Goal: Task Accomplishment & Management: Manage account settings

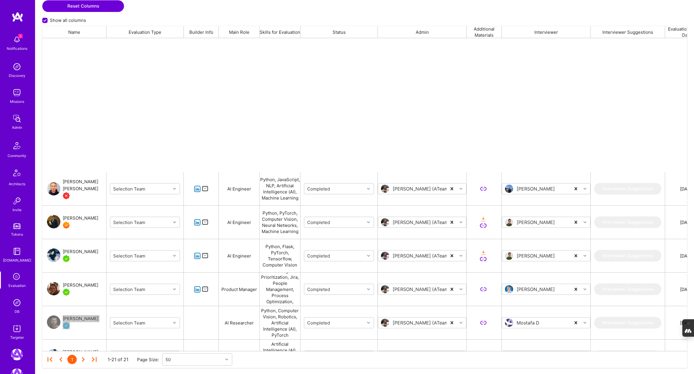
scroll to position [313, 644]
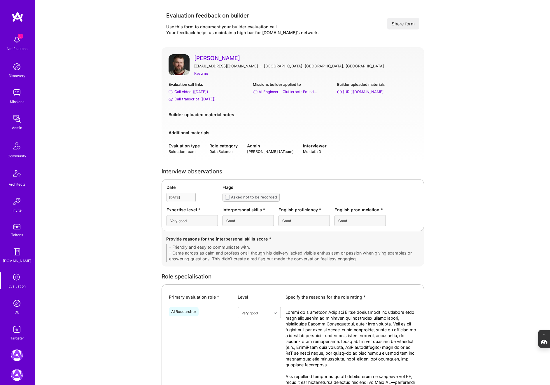
click at [203, 57] on link "[PERSON_NAME]" at bounding box center [305, 58] width 223 height 8
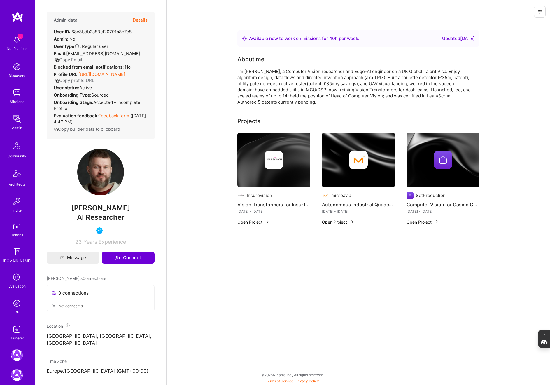
click at [140, 20] on button "Details" at bounding box center [140, 20] width 15 height 17
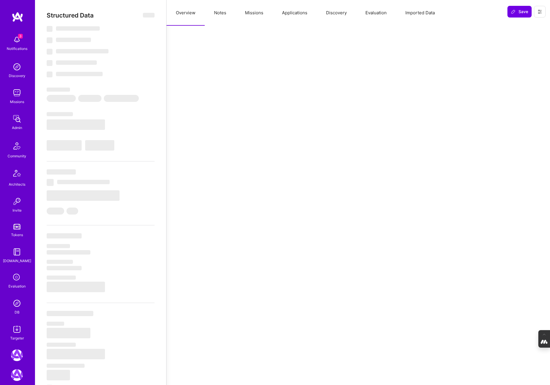
click at [215, 13] on button "Notes" at bounding box center [220, 13] width 31 height 26
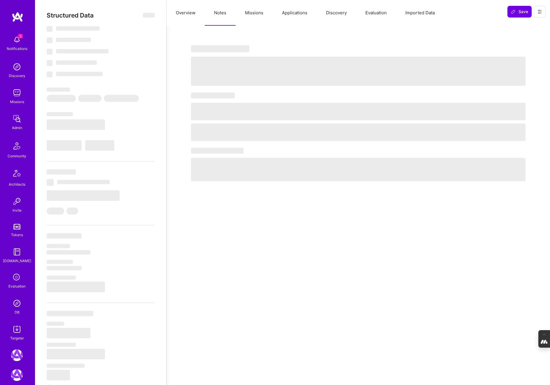
click at [253, 14] on button "Missions" at bounding box center [254, 13] width 37 height 26
select select "Right Now"
select select "5"
select select "4"
select select "6"
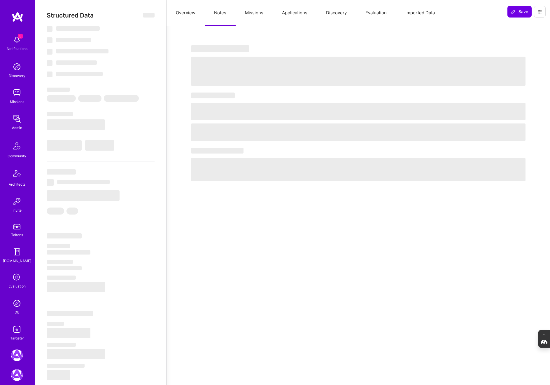
select select "6"
select select "GB"
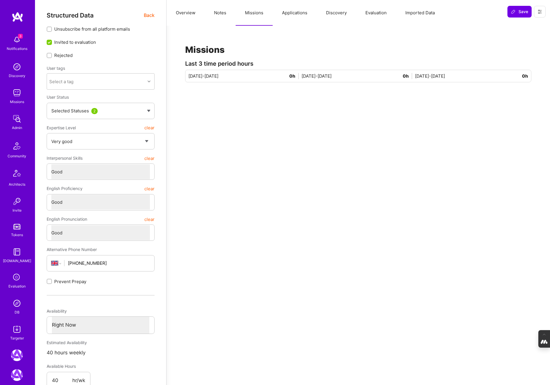
click at [283, 13] on button "Applications" at bounding box center [295, 13] width 44 height 26
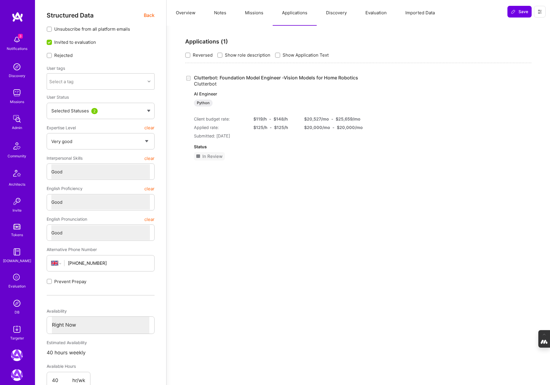
click at [218, 16] on button "Notes" at bounding box center [220, 13] width 31 height 26
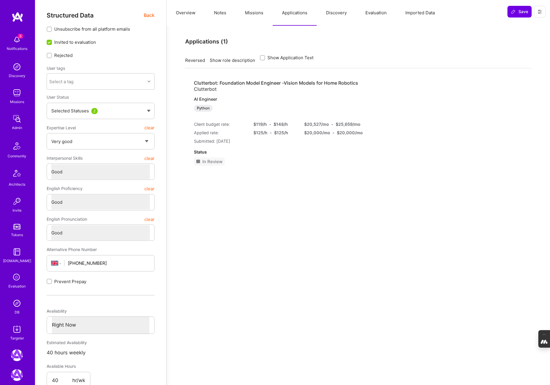
type textarea "x"
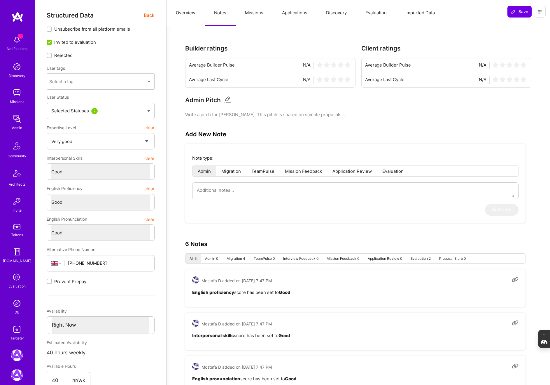
click at [180, 11] on button "Overview" at bounding box center [186, 13] width 38 height 26
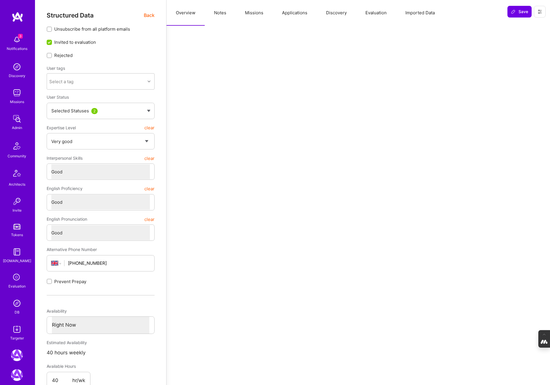
click at [149, 17] on span "Back" at bounding box center [149, 15] width 11 height 7
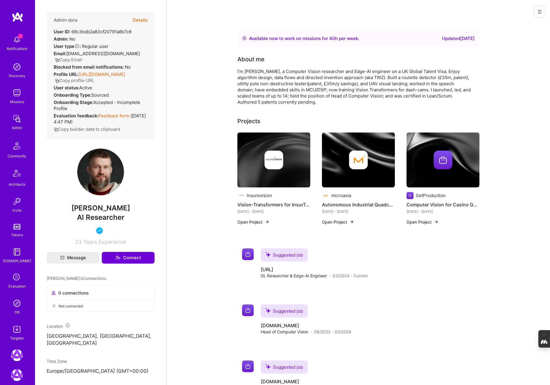
click at [15, 302] on img at bounding box center [17, 303] width 12 height 12
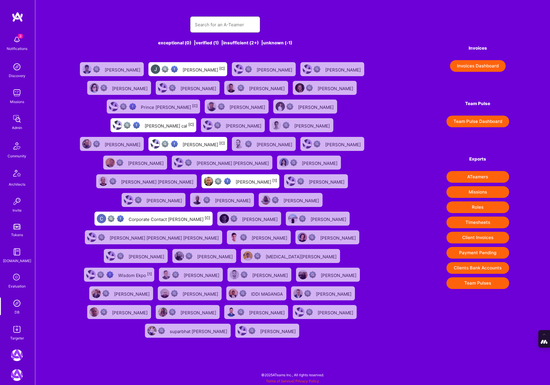
click at [236, 26] on input "text" at bounding box center [225, 24] width 61 height 15
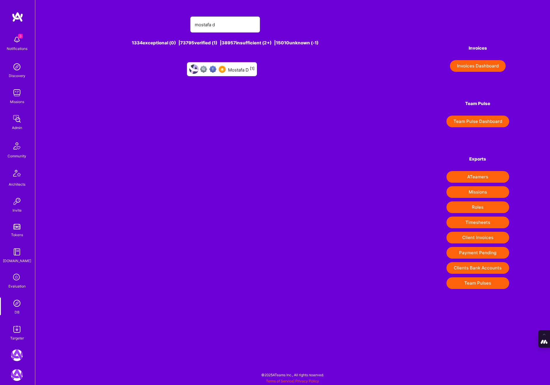
type input "mostafa d"
click at [208, 73] on div at bounding box center [207, 68] width 36 height 9
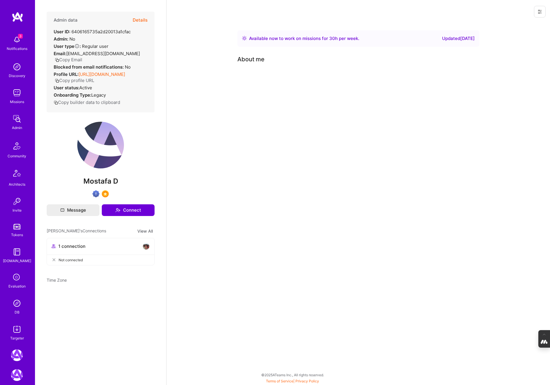
click at [540, 12] on icon at bounding box center [539, 11] width 3 height 1
click at [511, 27] on button "Login as Mostafa" at bounding box center [519, 24] width 54 height 15
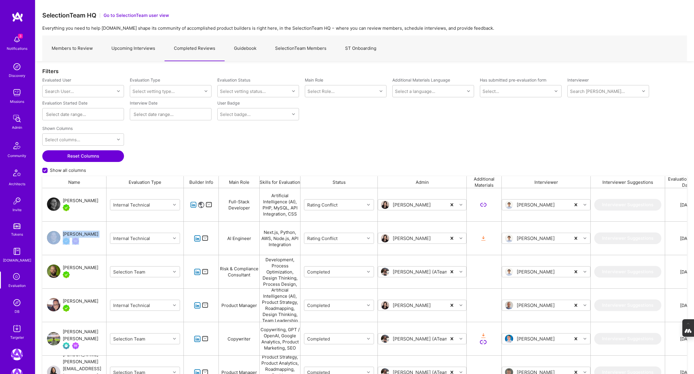
scroll to position [313, 644]
click at [16, 298] on img at bounding box center [17, 303] width 12 height 12
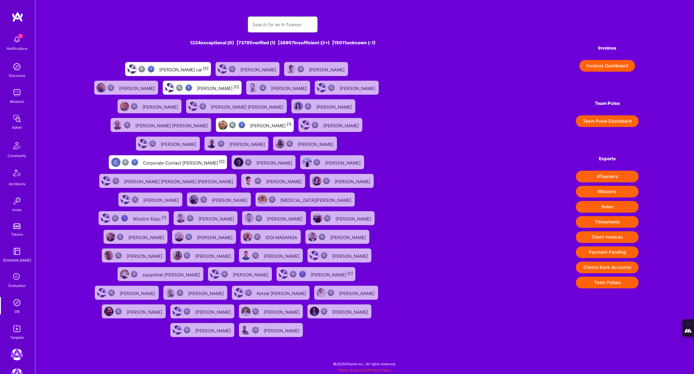
click at [260, 21] on input "text" at bounding box center [282, 24] width 61 height 15
paste input "siavosh@zarrasvand.com"
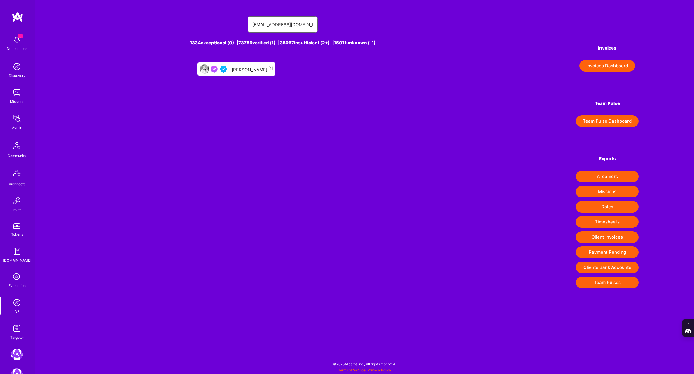
type input "siavosh@zarrasvand.com"
click at [249, 65] on div "Siavosh Zarrasvand [1]" at bounding box center [252, 69] width 41 height 8
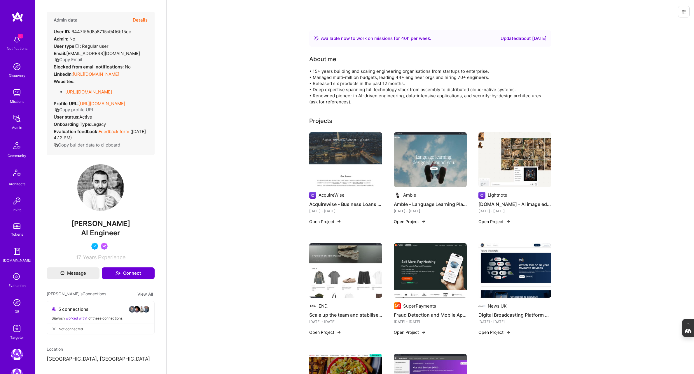
click at [139, 20] on button "Details" at bounding box center [140, 20] width 15 height 17
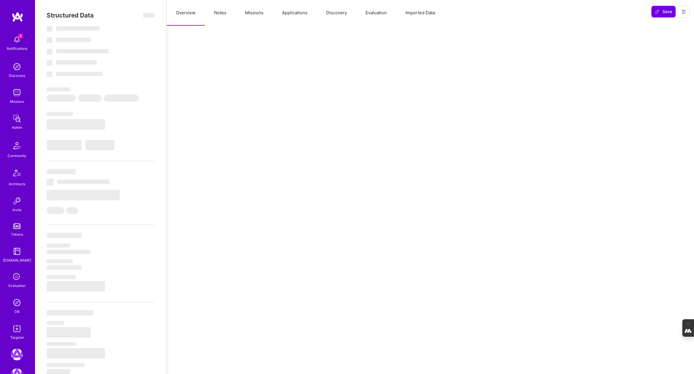
click at [299, 13] on button "Applications" at bounding box center [295, 13] width 44 height 26
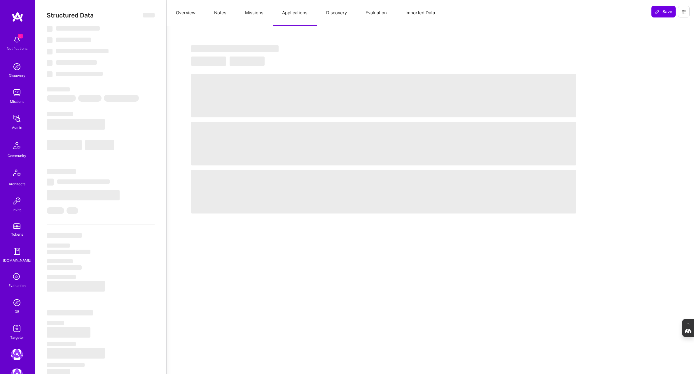
type textarea "x"
select select "Right Now"
select select "5"
select select "4"
select select "6"
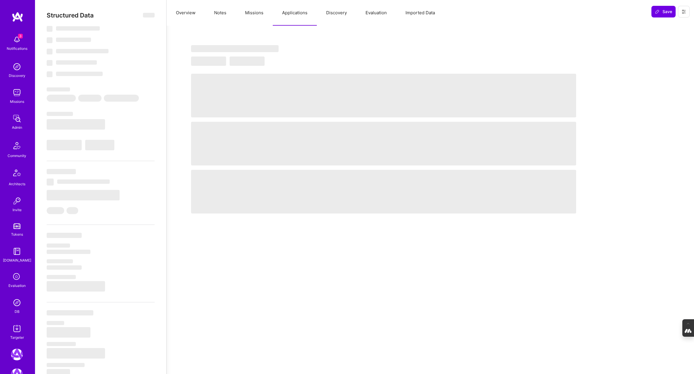
select select "6"
select select "GB"
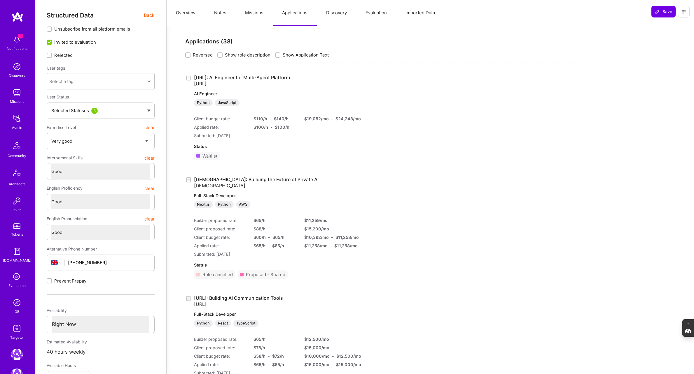
click at [15, 279] on icon at bounding box center [16, 277] width 11 height 11
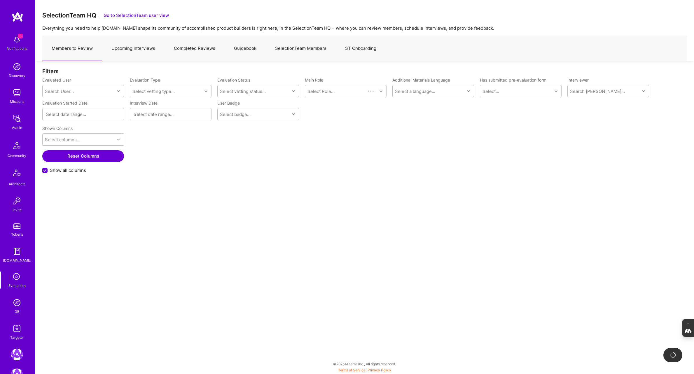
click at [293, 48] on link "SelectionTeam Members" at bounding box center [301, 48] width 70 height 25
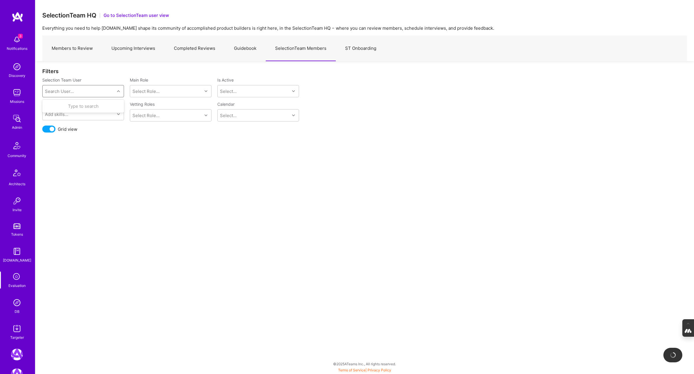
click at [94, 94] on div "Search User..." at bounding box center [79, 91] width 72 height 12
type input "mostafa"
click at [76, 108] on div "Mostafa D" at bounding box center [90, 106] width 59 height 6
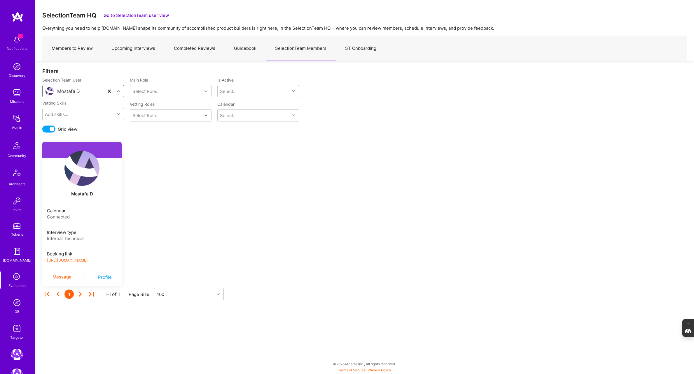
click at [88, 262] on link "https://platform-v2.a.team/interview-scheduling/booking/mostafad/evaluation" at bounding box center [67, 260] width 41 height 4
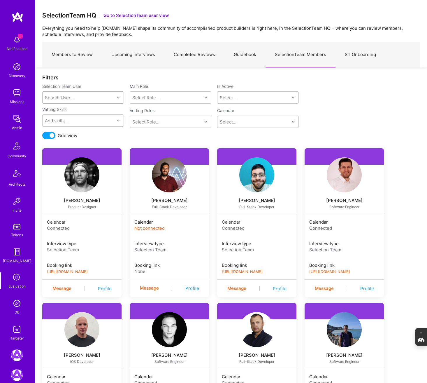
click at [13, 301] on img at bounding box center [17, 303] width 12 height 12
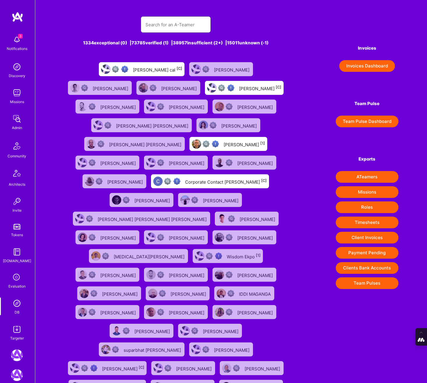
click at [162, 26] on input "text" at bounding box center [176, 24] width 61 height 15
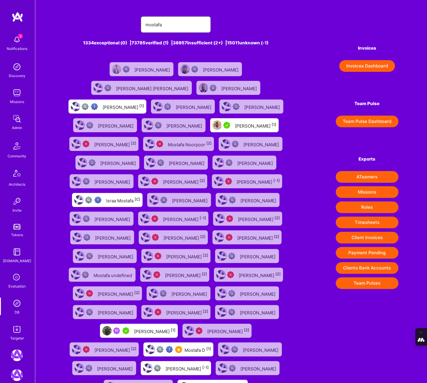
type input "mostafa d"
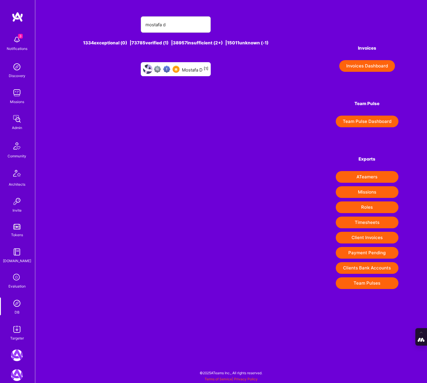
click at [196, 73] on div "Mostafa D [1]" at bounding box center [176, 69] width 70 height 14
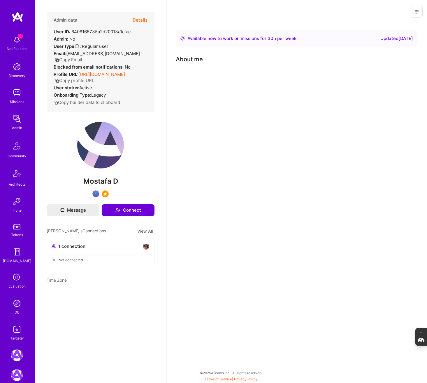
click at [15, 313] on div "DB" at bounding box center [17, 312] width 5 height 6
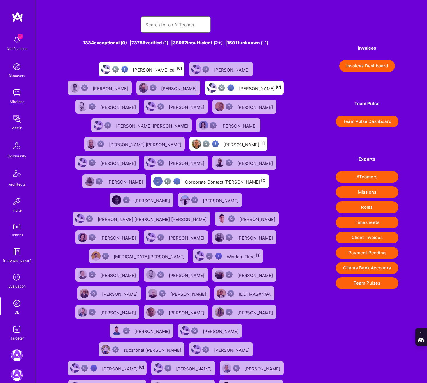
click at [169, 26] on input "text" at bounding box center [176, 24] width 61 height 15
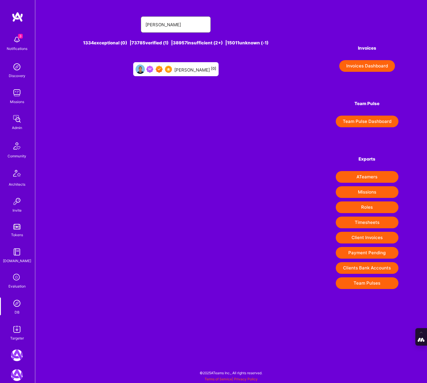
type input "mostafa dare"
click at [183, 70] on div "Mostafa Darehzereshki [0]" at bounding box center [195, 69] width 42 height 8
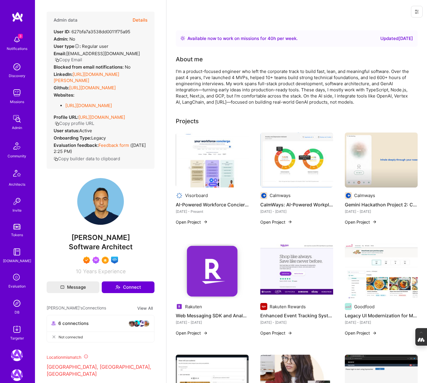
click at [75, 60] on button "Copy Email" at bounding box center [68, 60] width 27 height 6
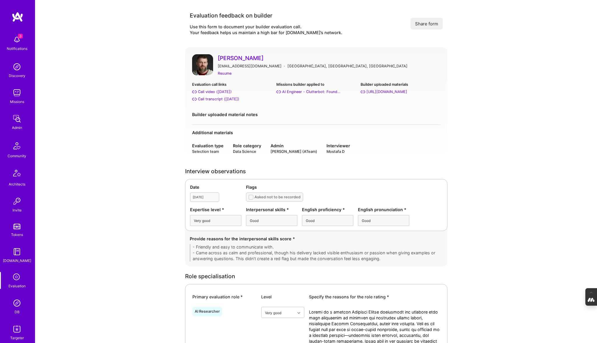
click at [15, 305] on img at bounding box center [17, 303] width 12 height 12
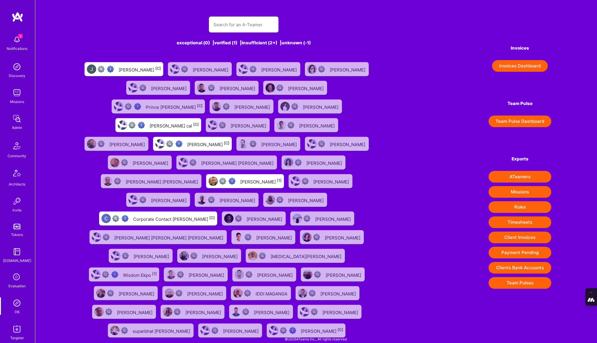
click at [231, 29] on input "text" at bounding box center [243, 24] width 61 height 15
paste input "[EMAIL_ADDRESS][DOMAIN_NAME]"
type input "[EMAIL_ADDRESS][DOMAIN_NAME]"
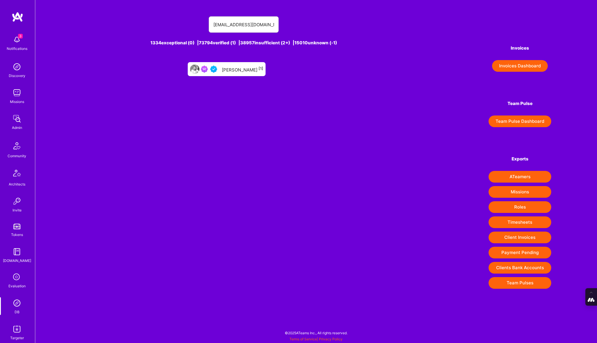
click at [234, 74] on div "[PERSON_NAME] [1]" at bounding box center [227, 69] width 78 height 14
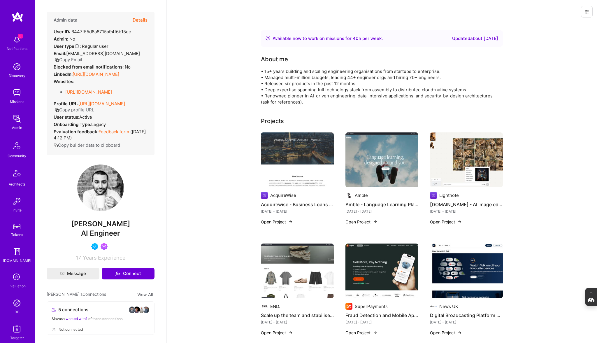
drag, startPoint x: 136, startPoint y: 236, endPoint x: 67, endPoint y: 238, distance: 68.9
click at [67, 228] on span "[PERSON_NAME]" at bounding box center [101, 224] width 108 height 9
copy span "[PERSON_NAME]"
click at [141, 19] on button "Details" at bounding box center [140, 20] width 15 height 17
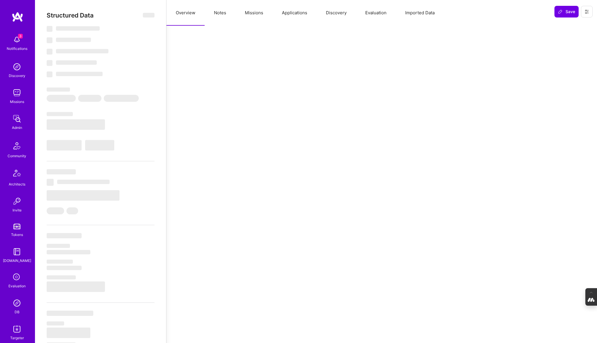
click at [300, 15] on button "Applications" at bounding box center [295, 13] width 44 height 26
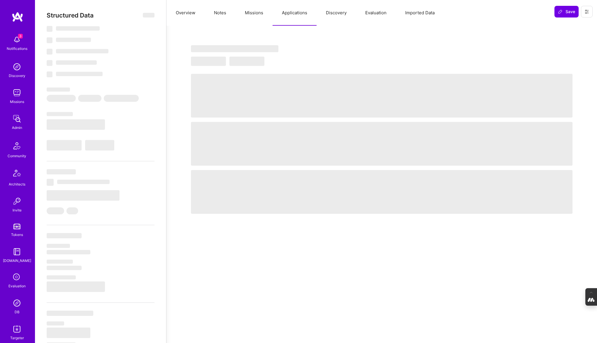
select select "Right Now"
select select "5"
select select "4"
select select "6"
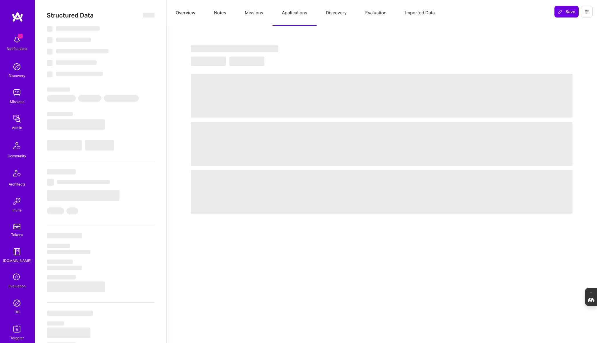
select select "GB"
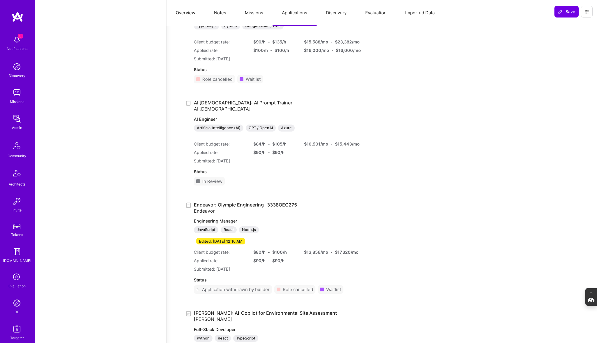
scroll to position [637, 0]
click at [215, 105] on link "AI Prophets: AI Prompt Trainer AI Prophets AI Engineer Artificial Intelligence …" at bounding box center [271, 115] width 154 height 32
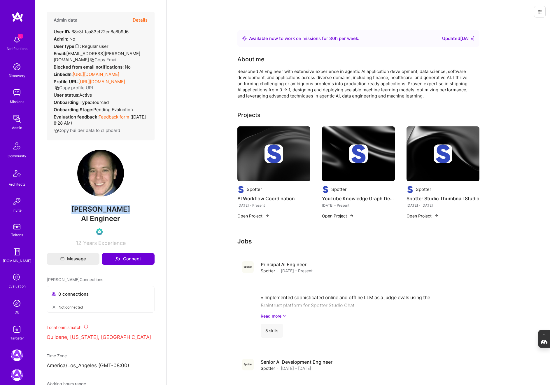
click at [14, 302] on img at bounding box center [17, 303] width 12 height 12
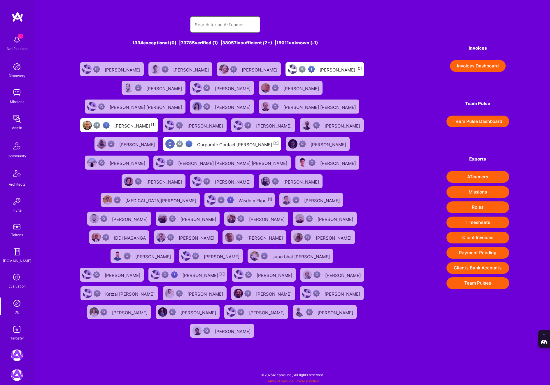
click at [236, 29] on input "text" at bounding box center [225, 24] width 61 height 15
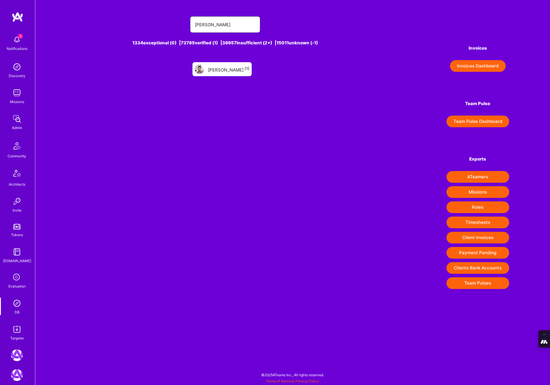
type input "[PERSON_NAME]"
click at [223, 69] on div "[PERSON_NAME] [1]" at bounding box center [228, 69] width 41 height 8
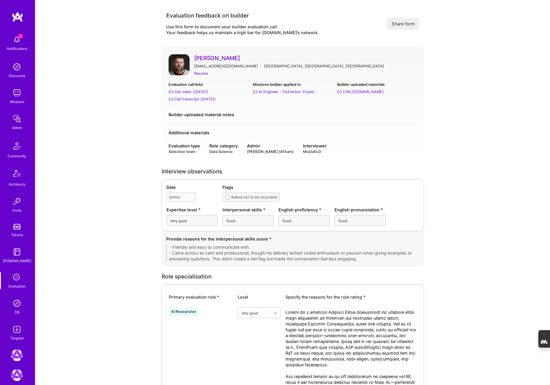
click at [13, 304] on img at bounding box center [17, 303] width 12 height 12
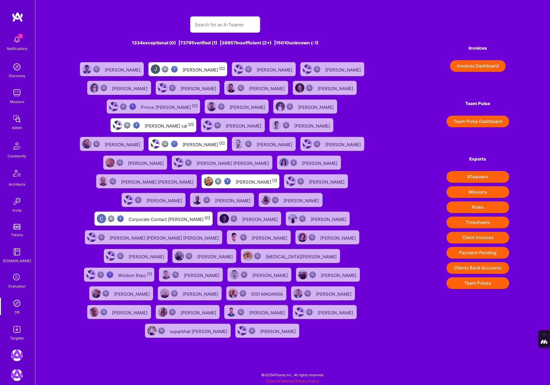
click at [16, 281] on icon at bounding box center [16, 277] width 11 height 11
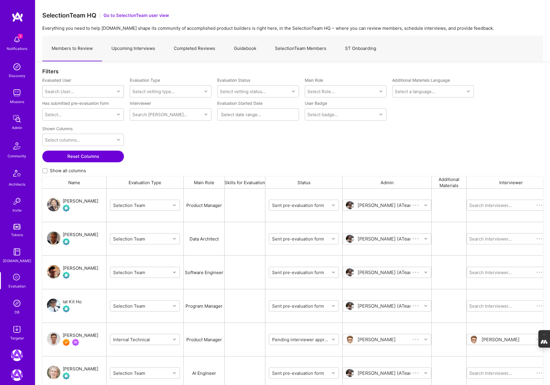
scroll to position [323, 501]
click at [64, 92] on div "Search User..." at bounding box center [59, 91] width 29 height 6
paste input "siavosh@zarrasvand.com"
type input "siavosh@zarrasvand.com"
click at [73, 106] on div "Siavosh Zarrasvand" at bounding box center [90, 106] width 59 height 6
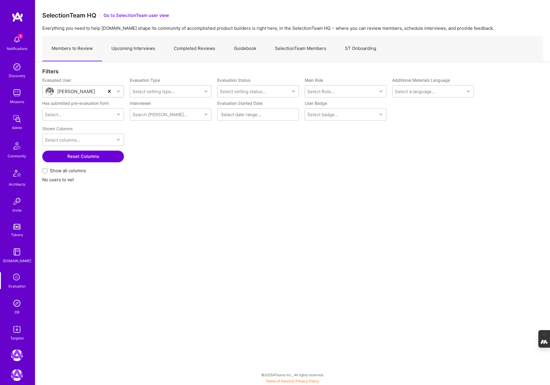
click at [127, 50] on link "Upcoming Interviews" at bounding box center [133, 48] width 62 height 25
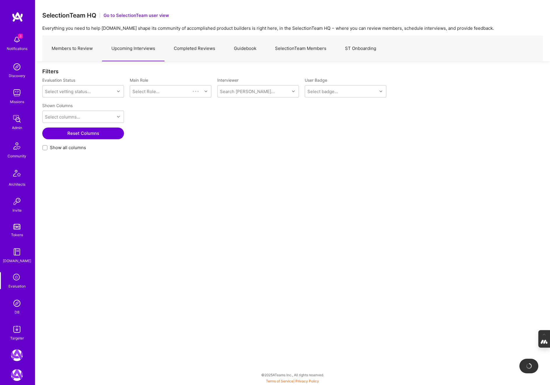
click at [80, 55] on link "Members to Review" at bounding box center [72, 48] width 60 height 25
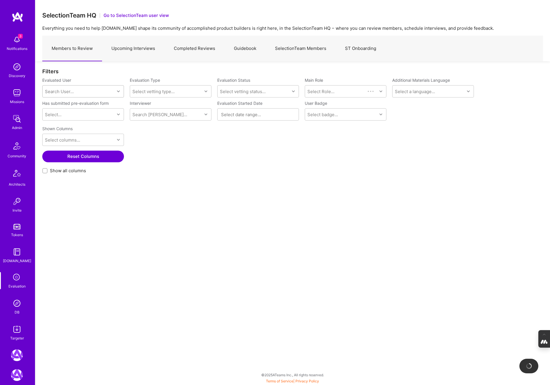
click at [75, 88] on div "Search User..." at bounding box center [79, 91] width 72 height 12
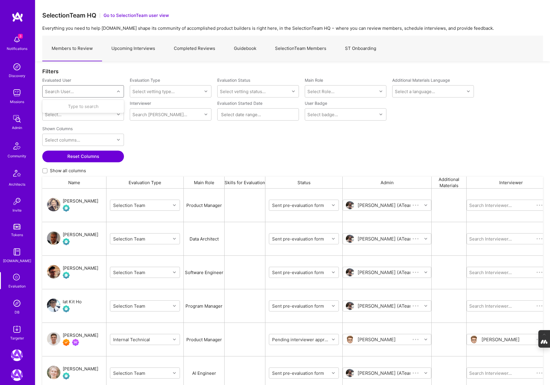
scroll to position [323, 501]
paste input "siavosh@zarrasvand.com"
type input "siavosh@zarrasvand.com"
click at [83, 104] on div "Siavosh Zarrasvand" at bounding box center [90, 106] width 59 height 6
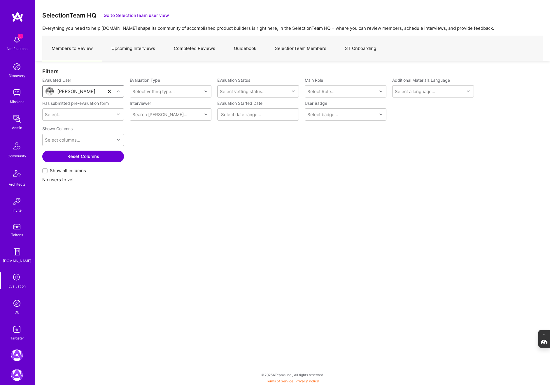
click at [276, 89] on div "Select vetting status..." at bounding box center [254, 91] width 72 height 12
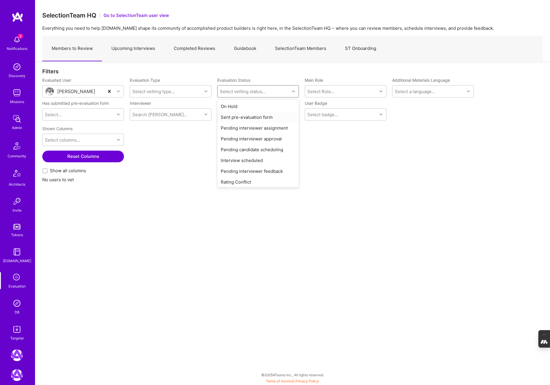
click at [233, 112] on div "Sent pre-evaluation form" at bounding box center [258, 117] width 82 height 11
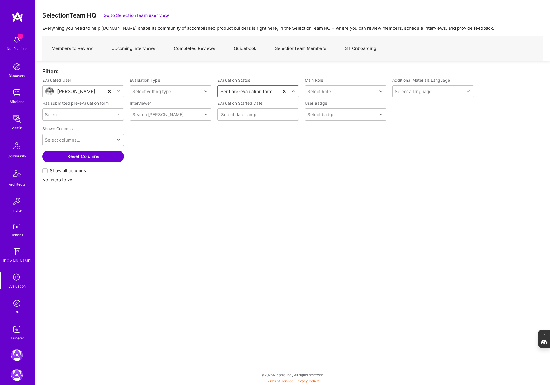
click at [136, 48] on link "Upcoming Interviews" at bounding box center [133, 48] width 62 height 25
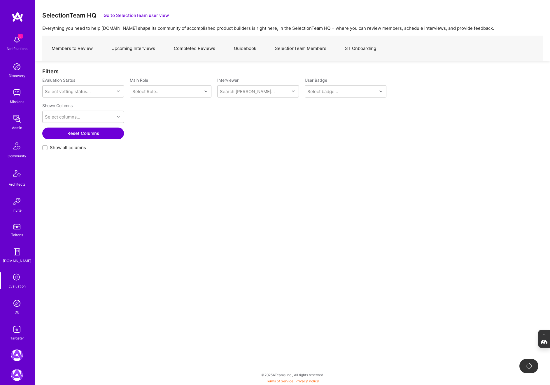
click at [47, 146] on input "Show all columns" at bounding box center [45, 148] width 4 height 4
checkbox input "true"
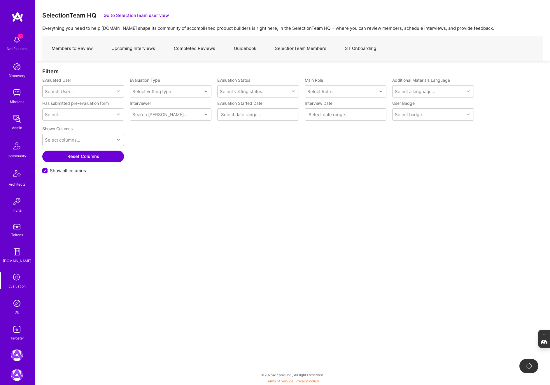
click at [64, 87] on div "Search User..." at bounding box center [79, 91] width 72 height 12
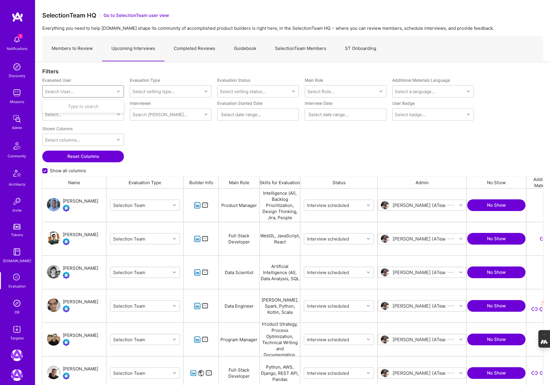
scroll to position [323, 501]
paste input "siavosh@zarrasvand.com"
type input "siavosh@zarrasvand.com"
click at [85, 109] on div "Siavosh Zarrasvand" at bounding box center [90, 106] width 59 height 6
click at [79, 45] on link "Members to Review" at bounding box center [72, 48] width 60 height 25
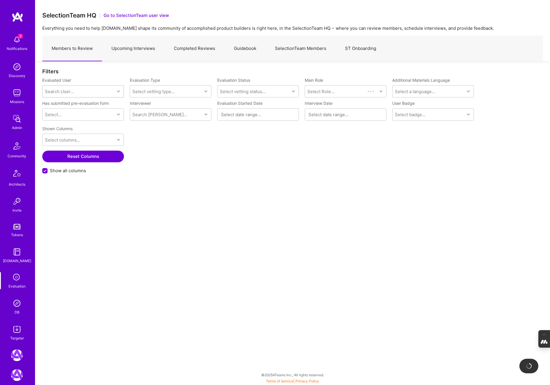
click at [63, 88] on div "Search User..." at bounding box center [59, 91] width 29 height 6
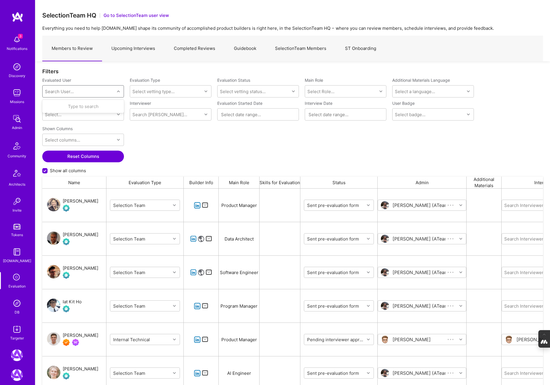
paste input "siavosh@zarrasvand.com"
type input "siavosh@zarrasvand.com"
click at [77, 106] on div "Siavosh Zarrasvand" at bounding box center [90, 106] width 59 height 6
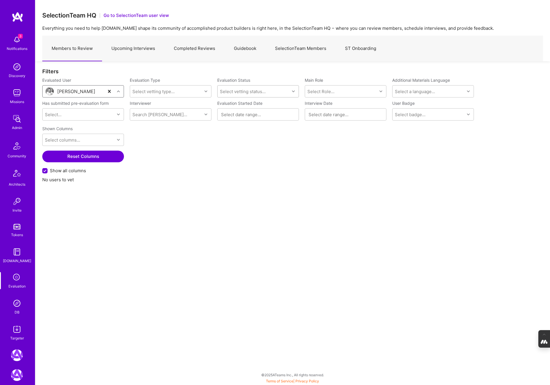
click at [275, 91] on div "Select vetting status..." at bounding box center [254, 91] width 72 height 12
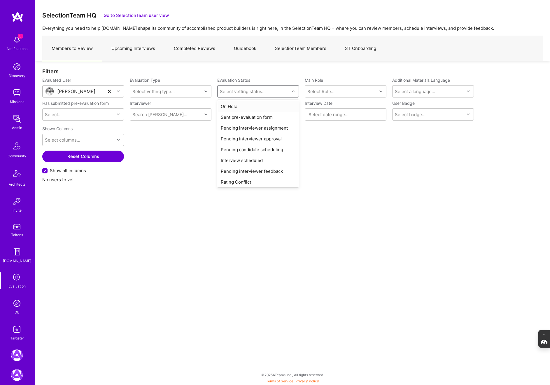
click at [238, 104] on div "On Hold" at bounding box center [258, 106] width 82 height 11
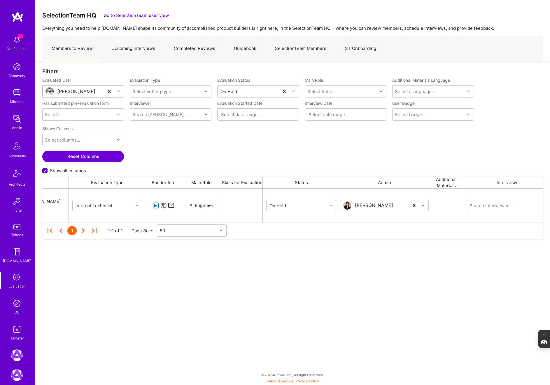
scroll to position [0, 39]
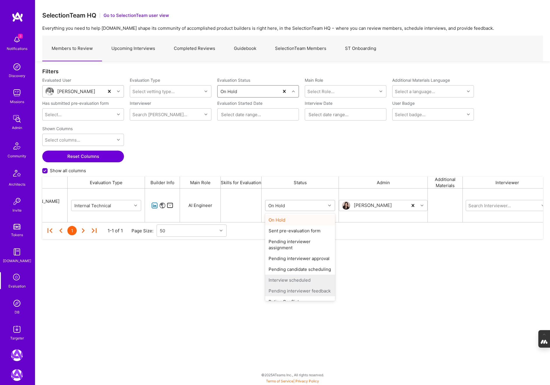
click at [331, 206] on div "grid" at bounding box center [330, 206] width 9 height 8
click at [298, 250] on div "Pending candidate scheduling" at bounding box center [300, 251] width 70 height 11
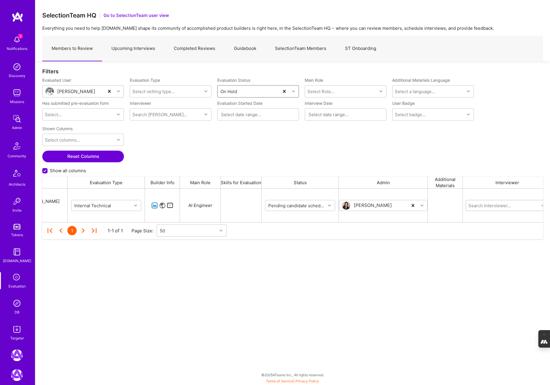
click at [492, 204] on input "grid" at bounding box center [503, 205] width 70 height 6
type input "mostaf"
click at [496, 239] on div "Mostafa D" at bounding box center [499, 237] width 29 height 6
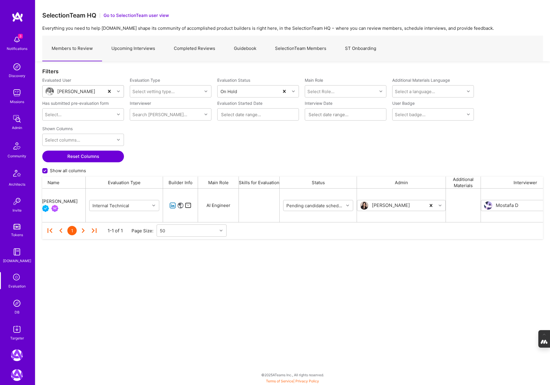
scroll to position [0, 0]
